Goal: Task Accomplishment & Management: Manage account settings

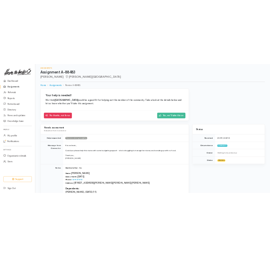
scroll to position [76, 0]
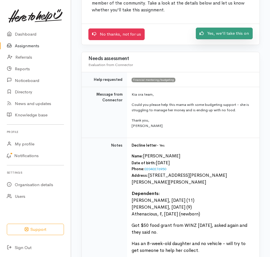
click at [211, 33] on link "Yes, we'll take this on" at bounding box center [224, 34] width 57 height 12
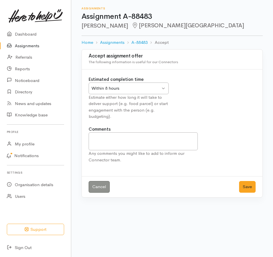
click at [132, 88] on div "Within 8 hours" at bounding box center [125, 88] width 69 height 7
click at [248, 183] on button "Save" at bounding box center [247, 187] width 17 height 12
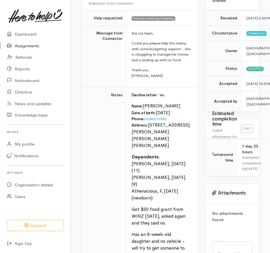
scroll to position [93, 0]
